Goal: Transaction & Acquisition: Obtain resource

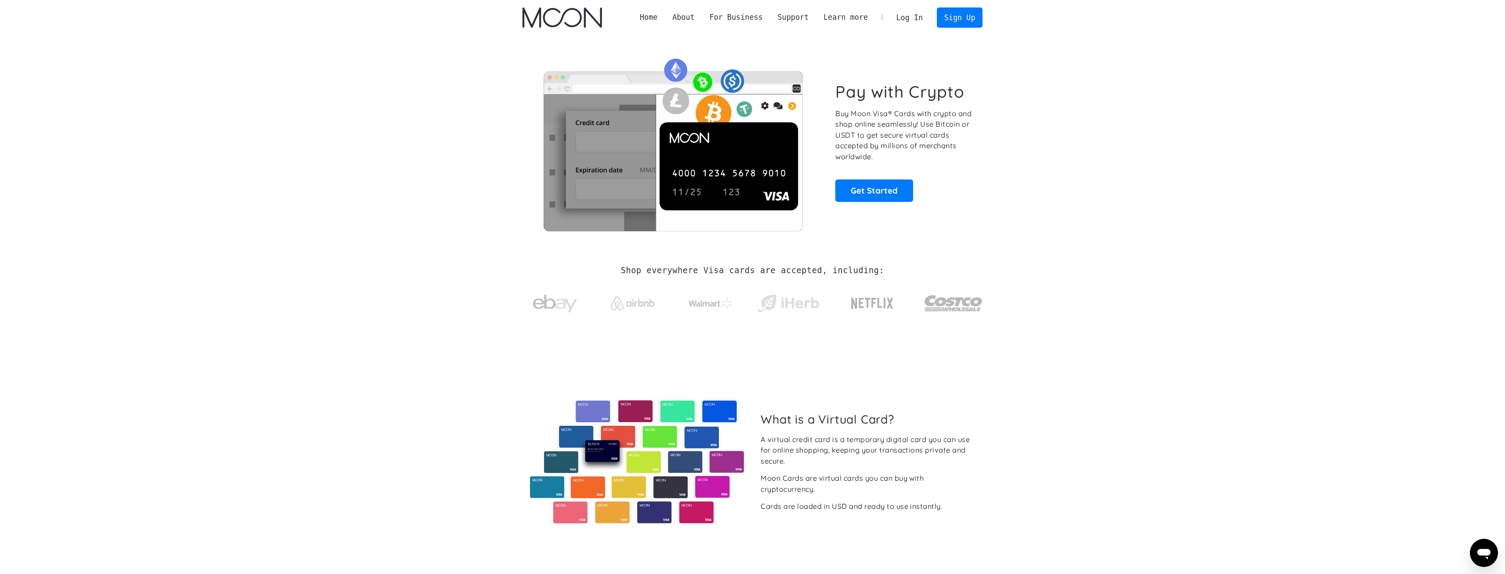
click at [920, 14] on link "Log In" at bounding box center [909, 17] width 41 height 19
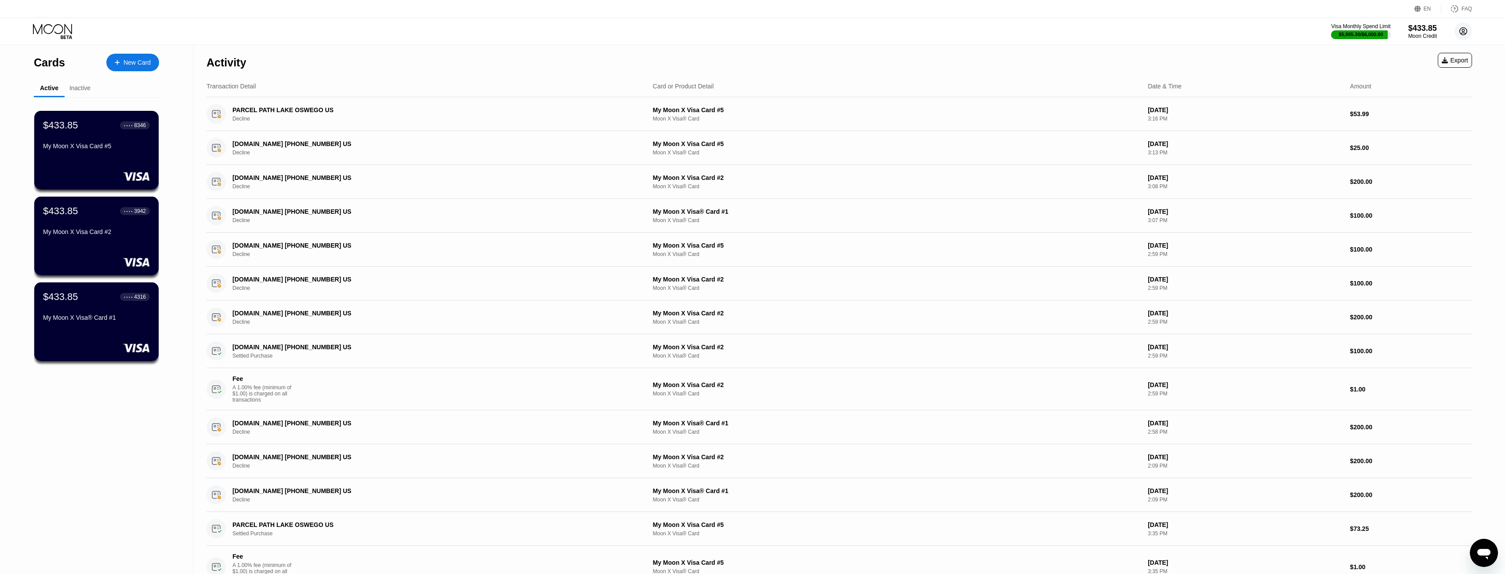
click at [1471, 39] on icon at bounding box center [1464, 31] width 18 height 18
click at [1419, 203] on div "Log out" at bounding box center [1424, 205] width 84 height 10
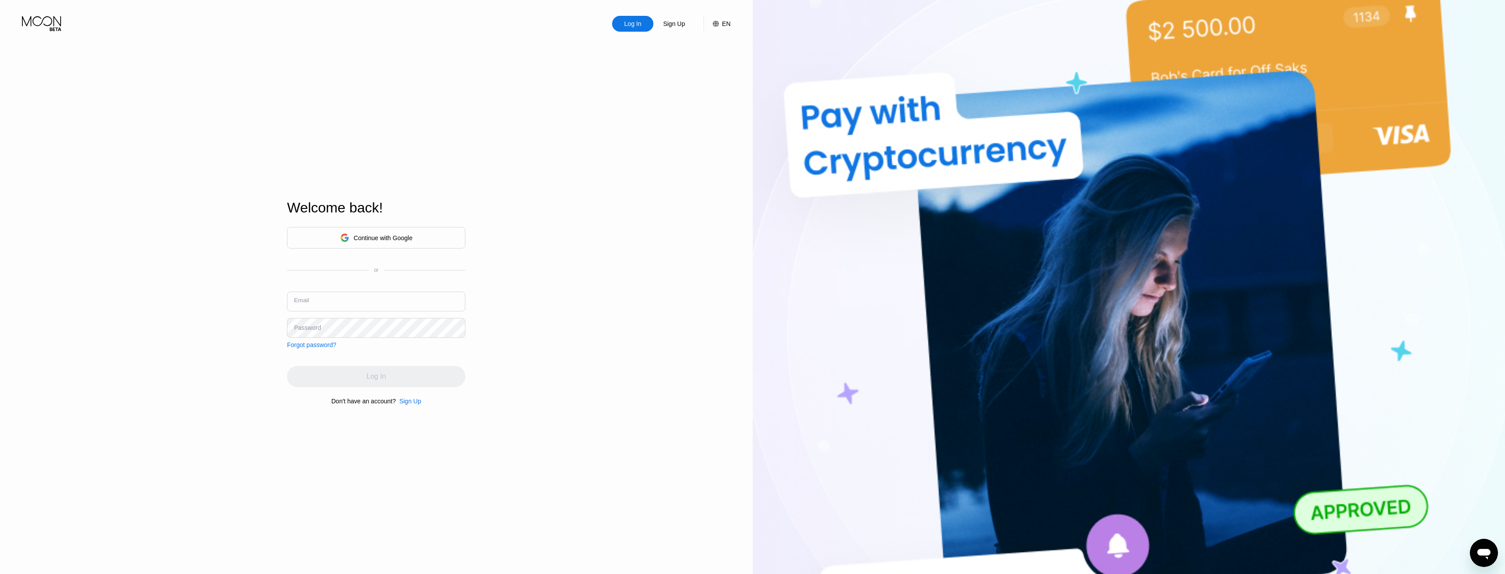
click at [336, 308] on input "text" at bounding box center [376, 301] width 178 height 20
type input "m"
type input "[EMAIL_ADDRESS][DOMAIN_NAME]"
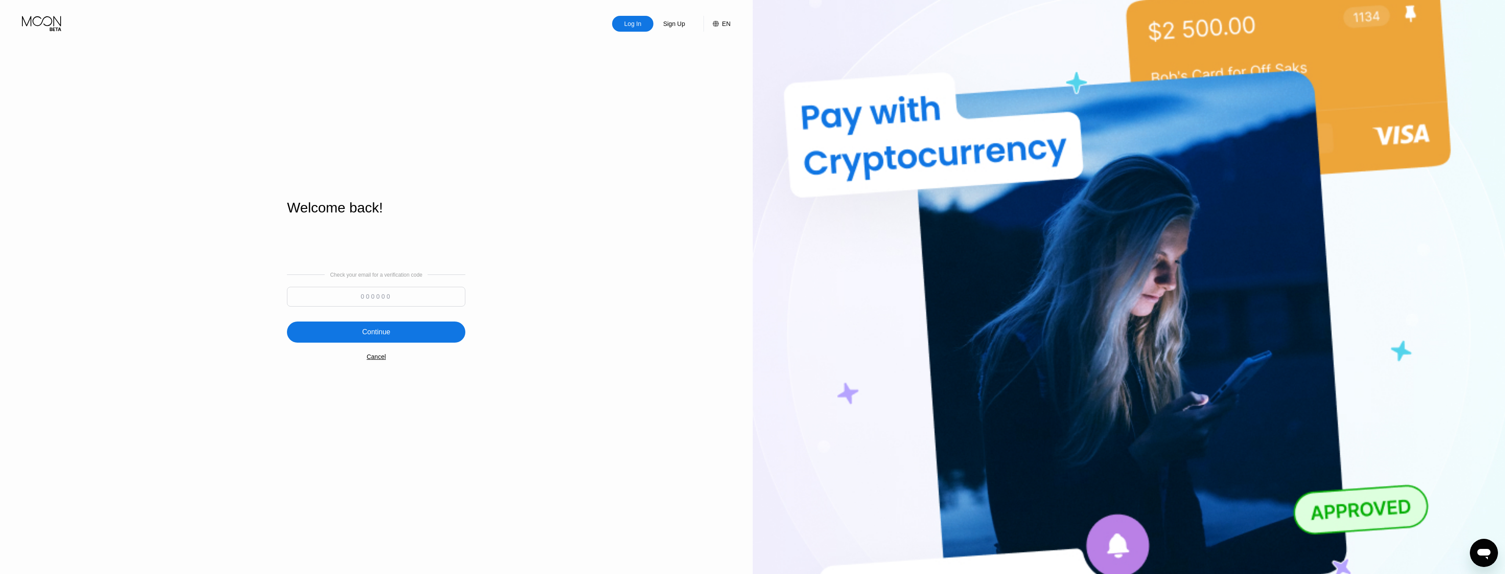
click at [416, 305] on input at bounding box center [376, 297] width 178 height 20
type input "181399"
click at [422, 331] on div "Continue" at bounding box center [376, 331] width 178 height 21
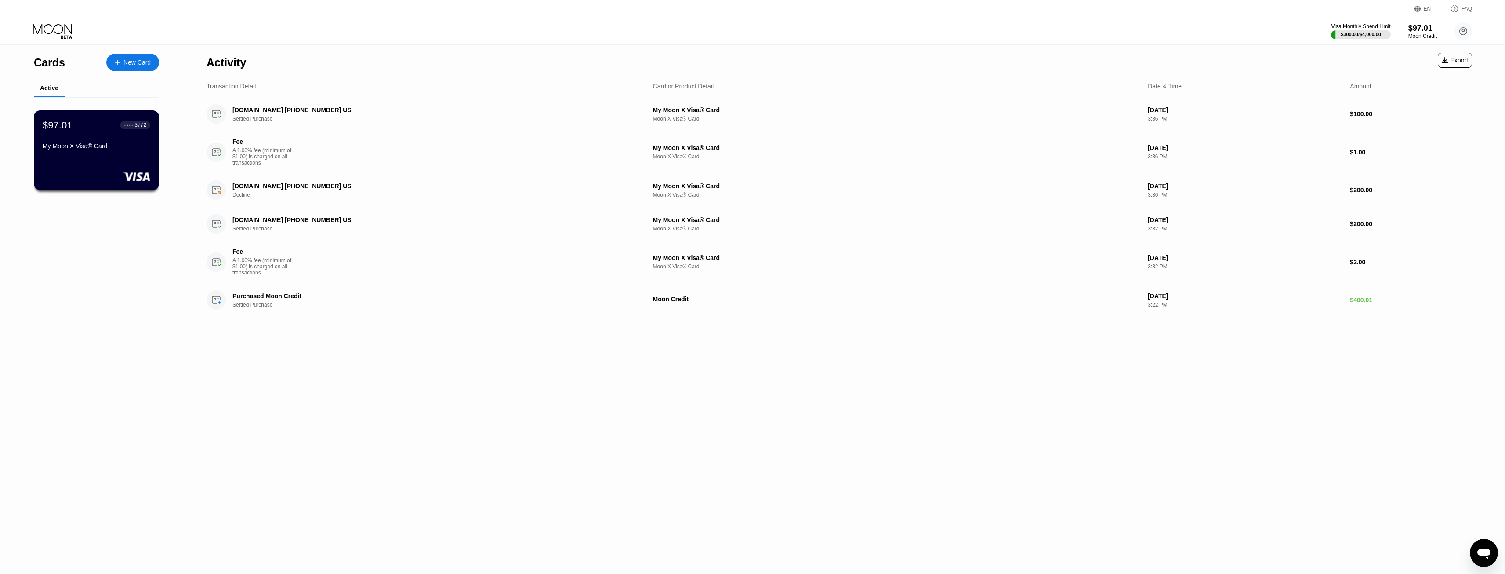
click at [60, 153] on div "My Moon X Visa® Card" at bounding box center [97, 147] width 108 height 11
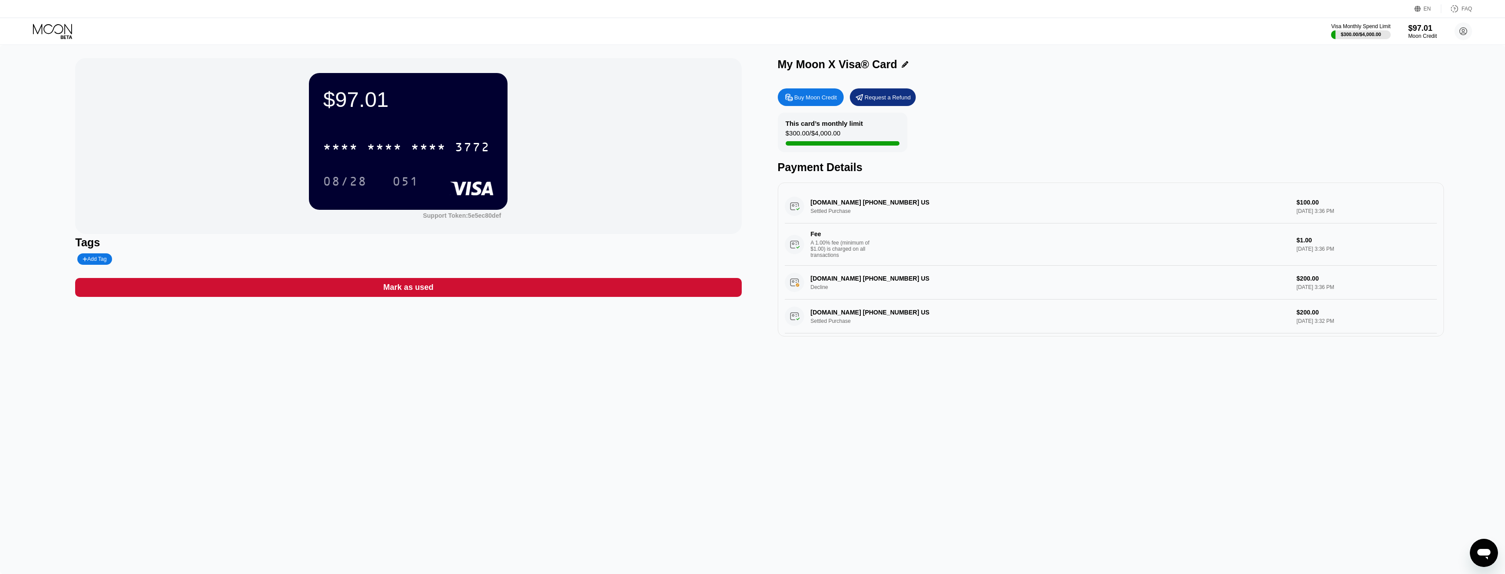
click at [823, 98] on div "Buy Moon Credit" at bounding box center [816, 97] width 43 height 7
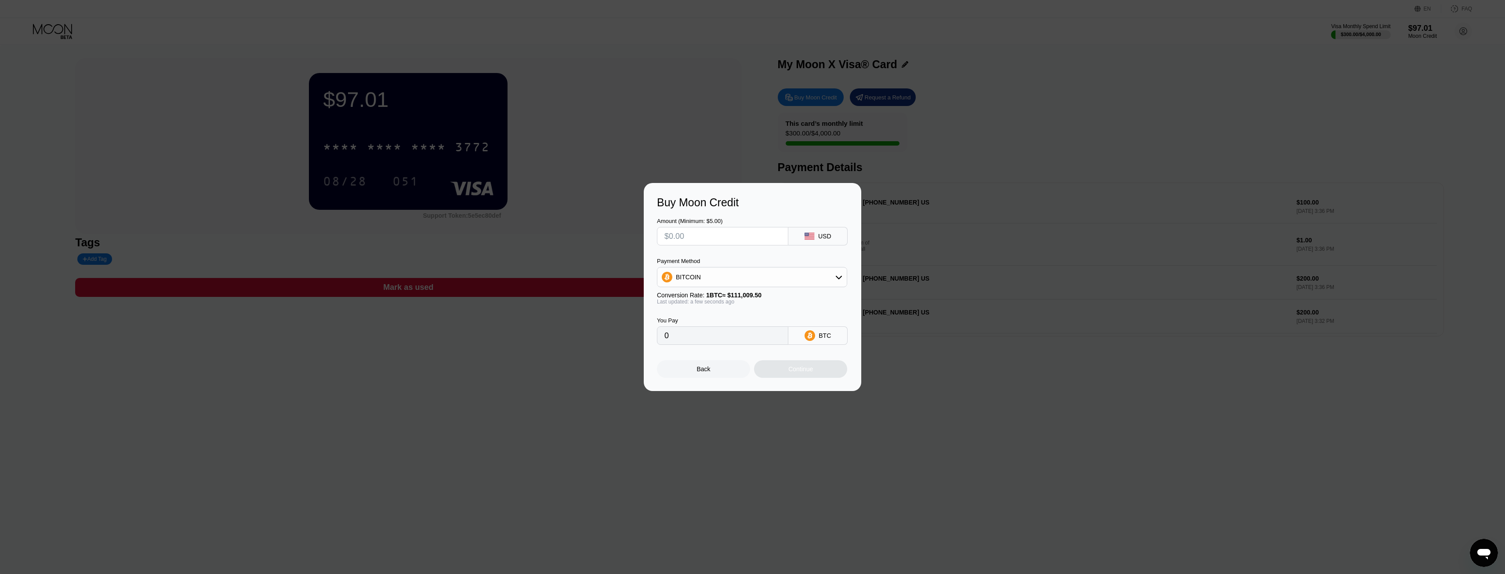
click at [768, 243] on input "text" at bounding box center [723, 236] width 116 height 18
type input "$1"
type input "0.00000901"
type input "$10"
type input "0.00009009"
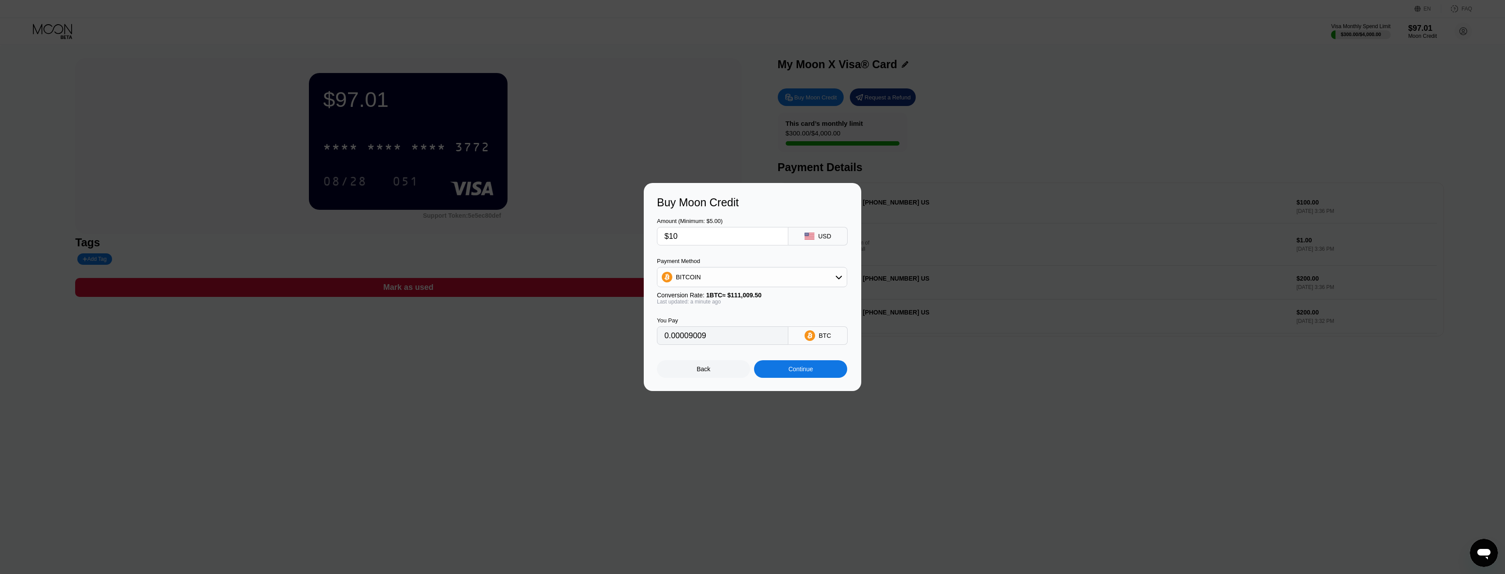
type input "$100"
type input "0.00090083"
type input "$1000"
type input "0.00900824"
type input "$1000"
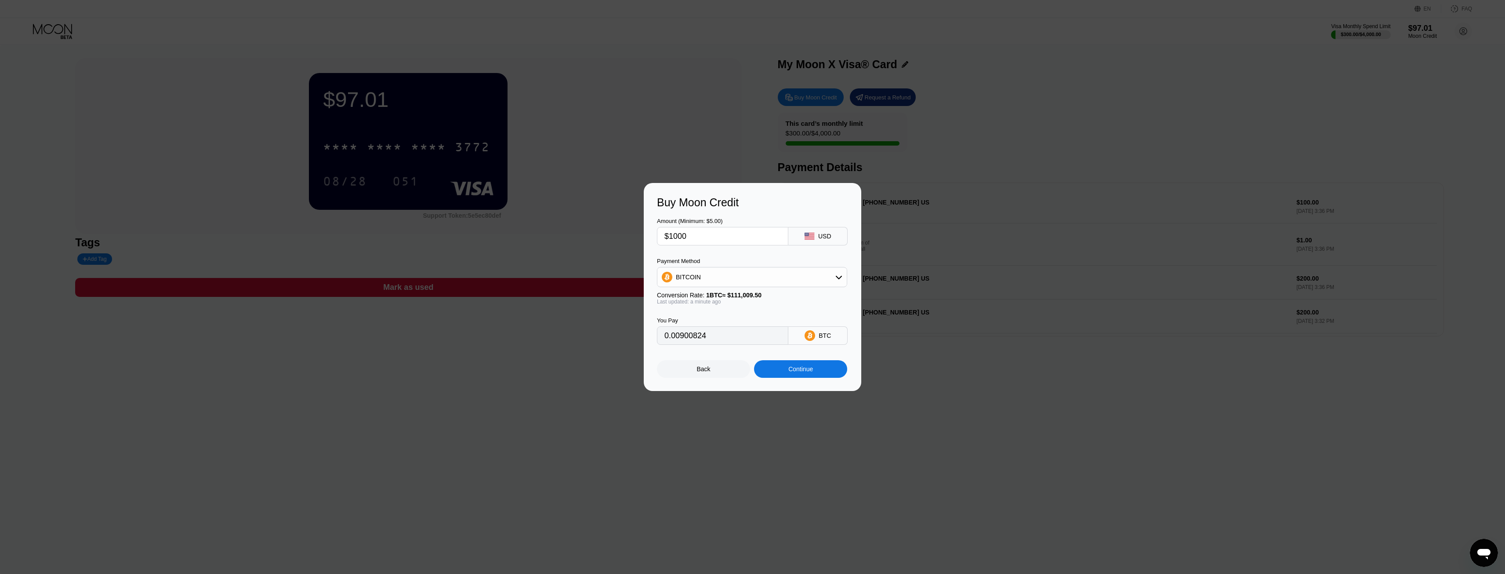
click at [821, 381] on div "Buy Moon Credit Amount (Minimum: $5.00) $1000 USD Payment Method BITCOIN Conver…" at bounding box center [753, 287] width 218 height 208
click at [823, 374] on div "Continue" at bounding box center [800, 369] width 93 height 18
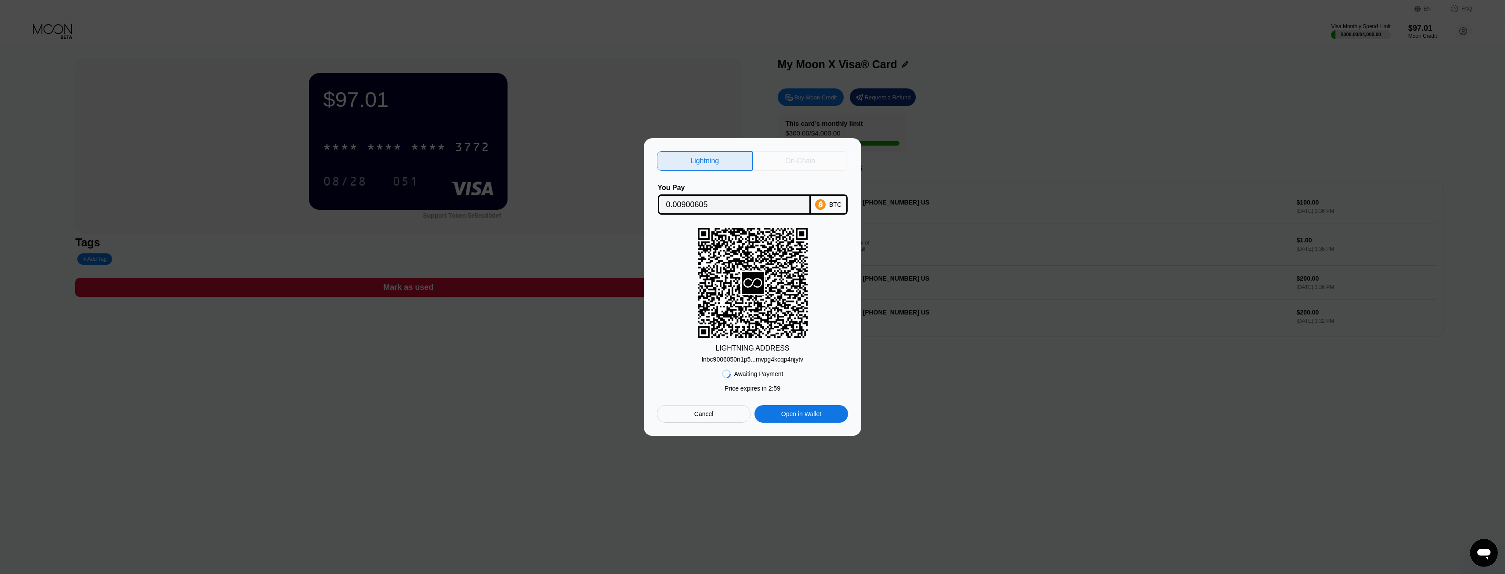
click at [759, 163] on div "On-Chain" at bounding box center [801, 160] width 96 height 19
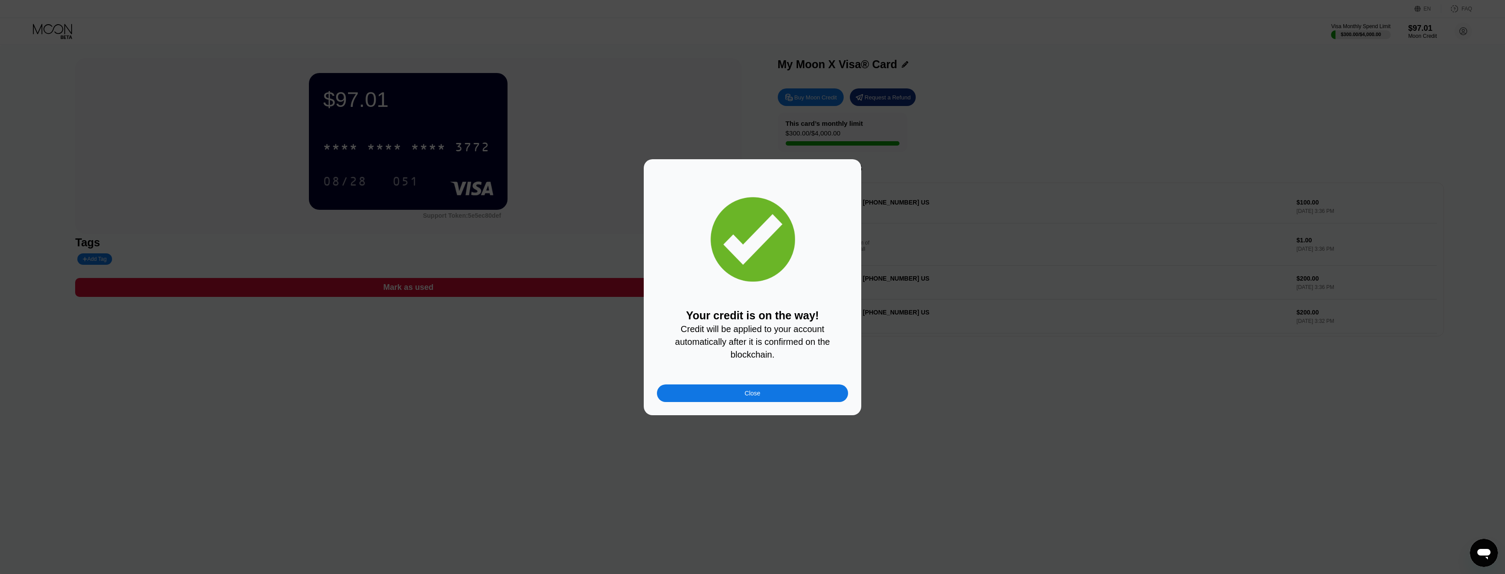
click at [730, 390] on div "Close" at bounding box center [752, 393] width 191 height 18
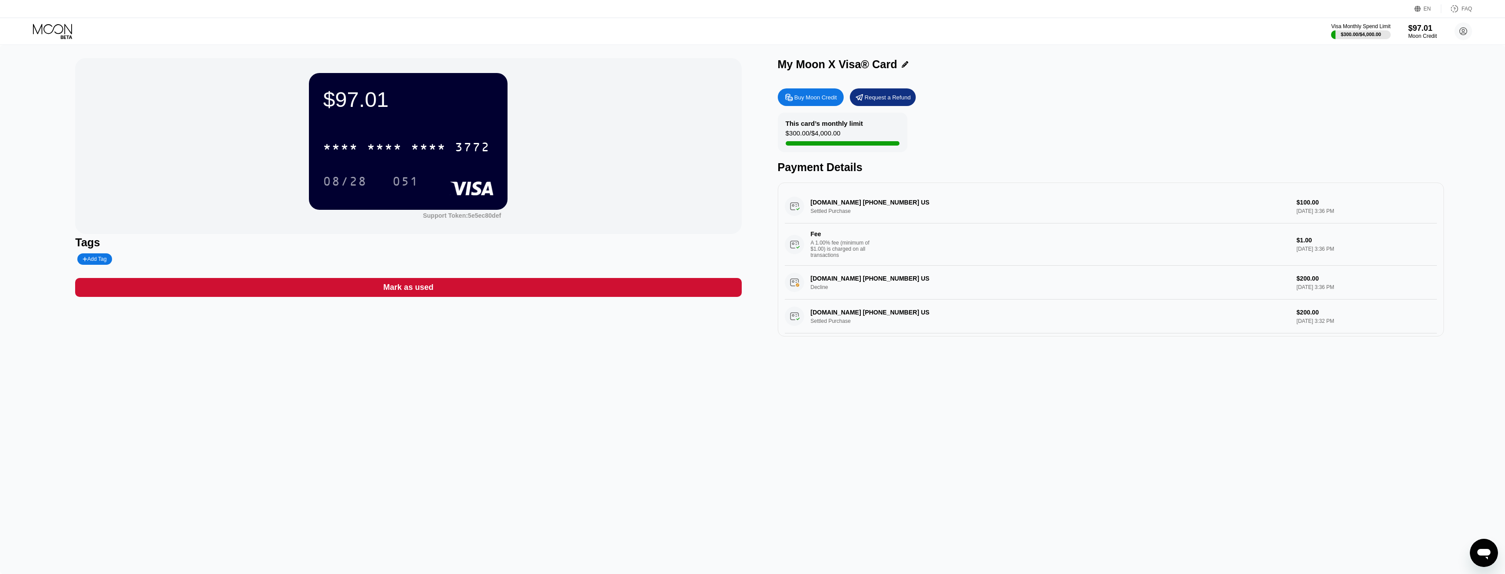
click at [36, 31] on icon at bounding box center [52, 29] width 39 height 10
